Goal: Task Accomplishment & Management: Complete application form

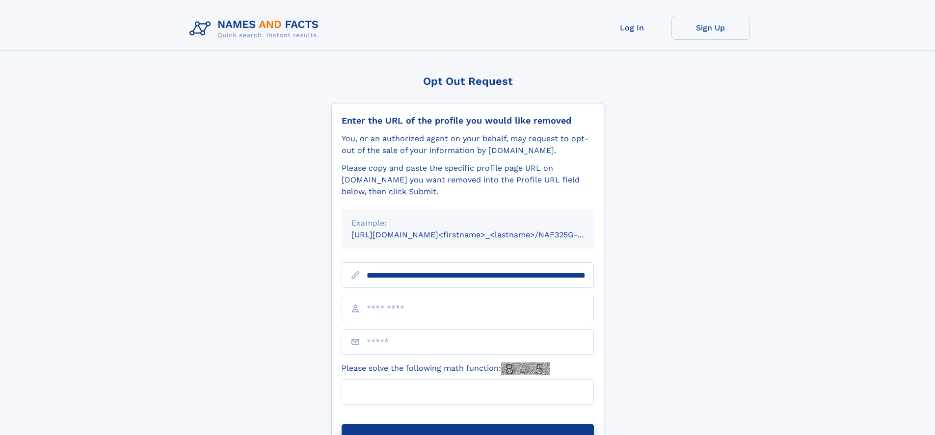
scroll to position [0, 106]
type input "**********"
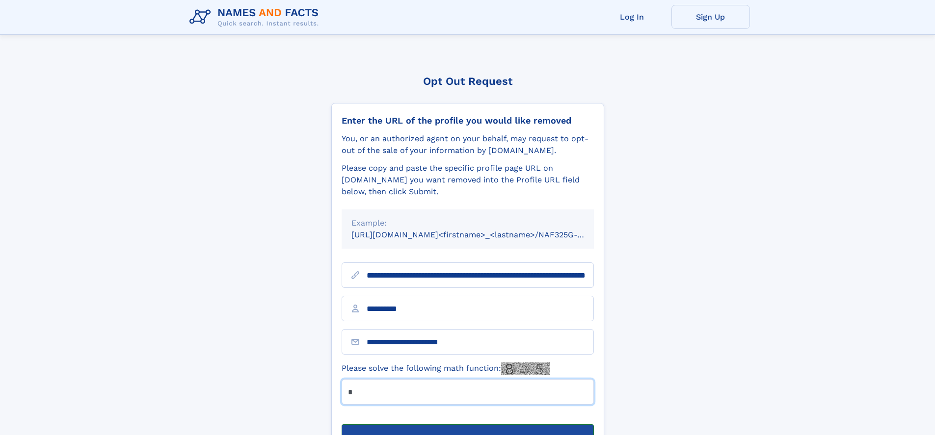
type input "*"
click at [467, 424] on button "Submit Opt Out Request" at bounding box center [468, 439] width 252 height 31
